Goal: Task Accomplishment & Management: Use online tool/utility

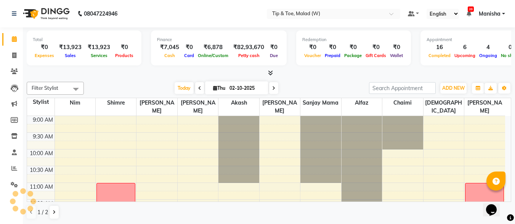
scroll to position [244, 0]
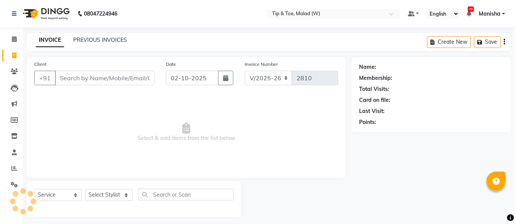
select select "5930"
select select "service"
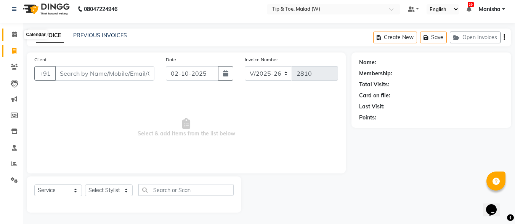
click at [14, 36] on icon at bounding box center [14, 35] width 5 height 6
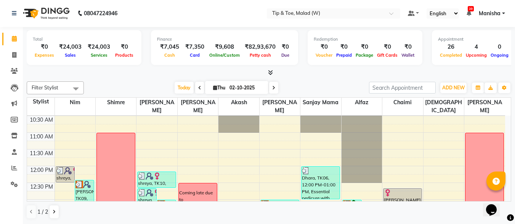
scroll to position [43, 0]
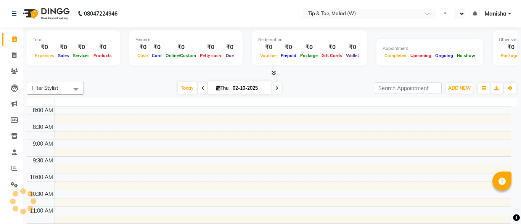
select select "en"
